Goal: Navigation & Orientation: Find specific page/section

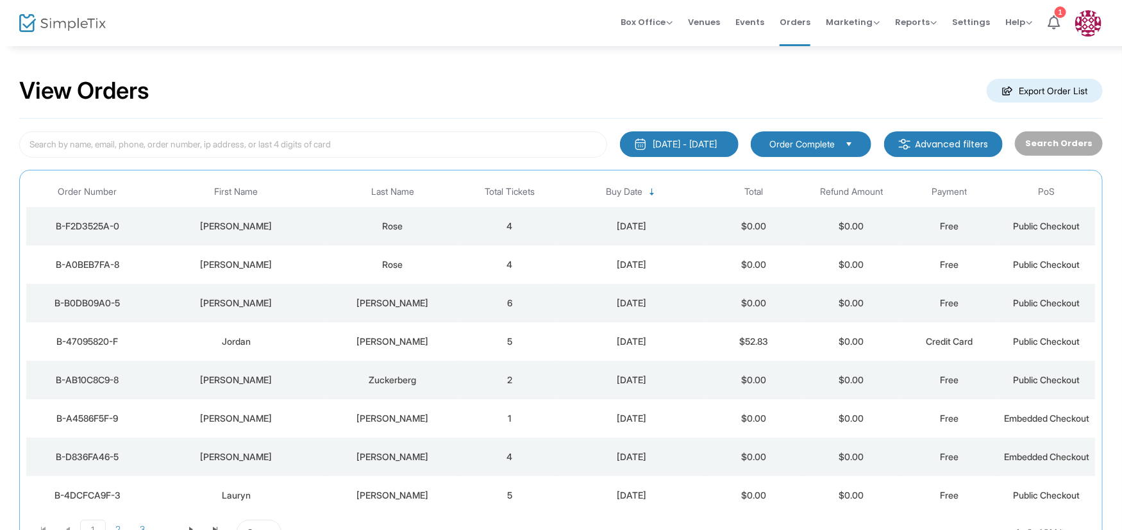
drag, startPoint x: 743, startPoint y: 26, endPoint x: 736, endPoint y: 24, distance: 7.3
click at [743, 27] on span "Events" at bounding box center [749, 22] width 29 height 33
